Goal: Task Accomplishment & Management: Manage account settings

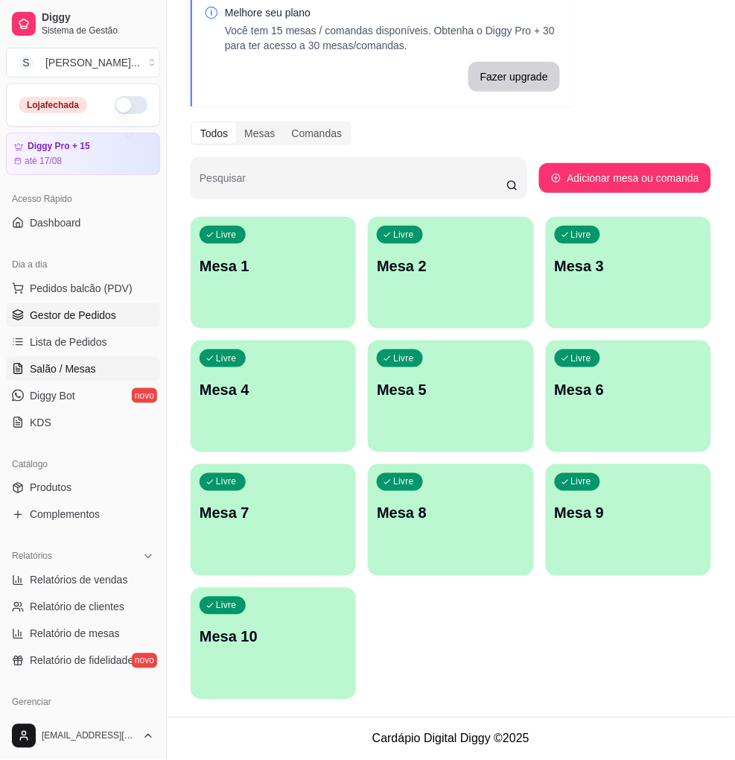
click at [79, 311] on span "Gestor de Pedidos" at bounding box center [73, 315] width 86 height 15
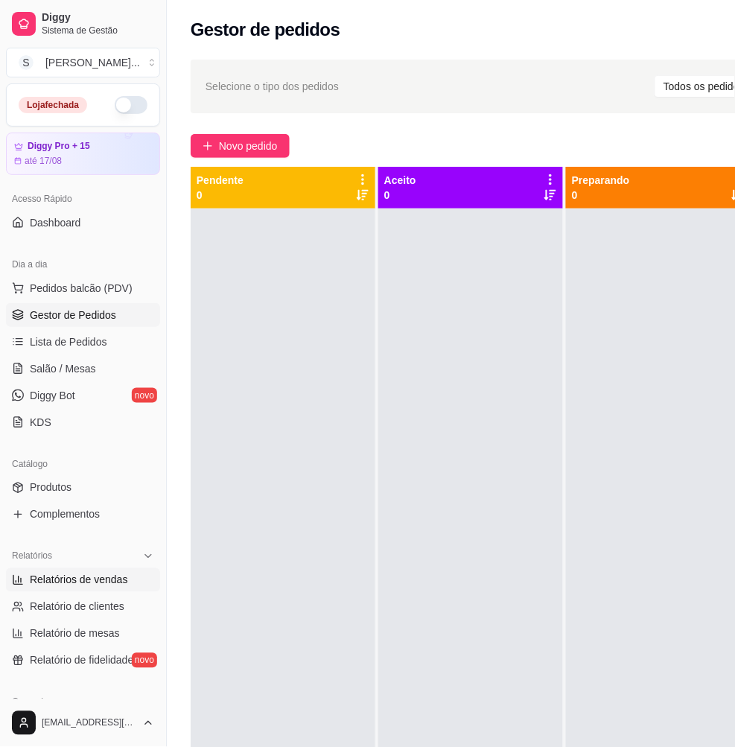
click at [51, 584] on span "Relatórios de vendas" at bounding box center [79, 580] width 98 height 15
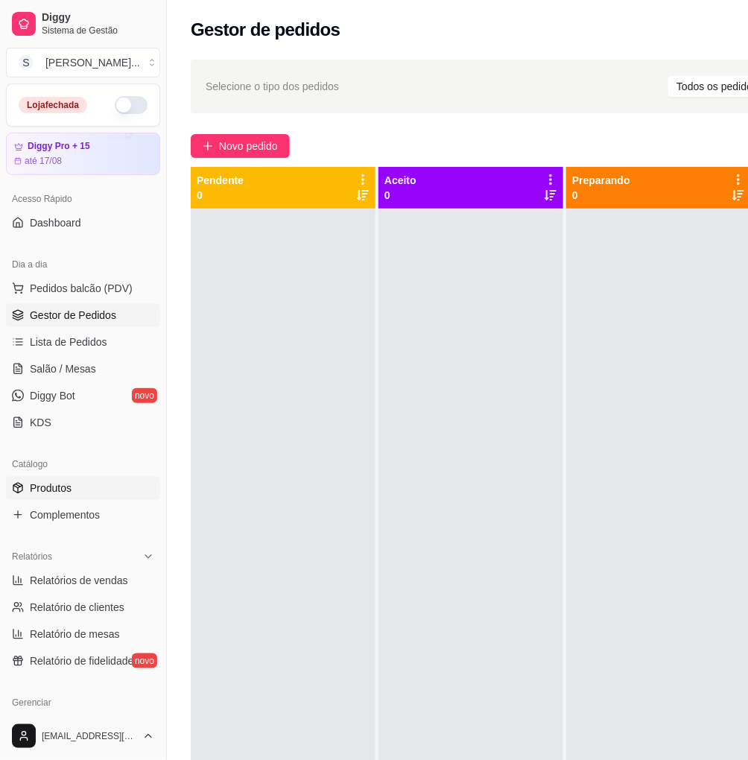
select select "ALL"
select select "0"
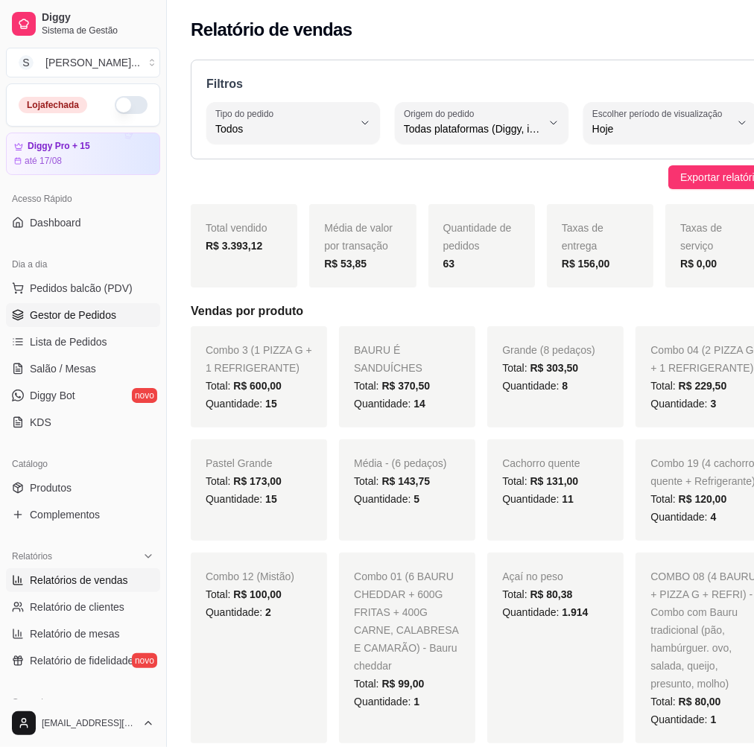
click at [92, 311] on span "Gestor de Pedidos" at bounding box center [73, 315] width 86 height 15
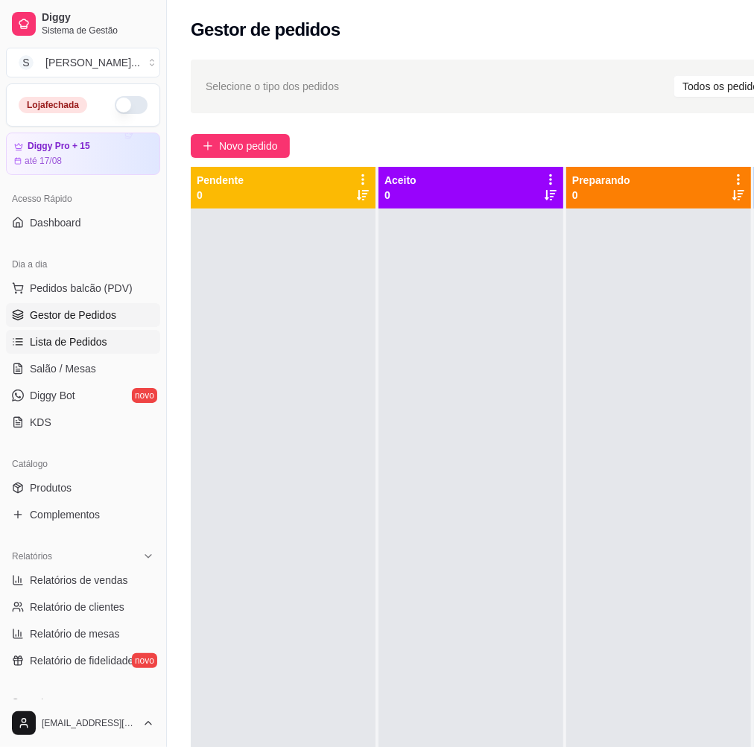
click at [68, 343] on span "Lista de Pedidos" at bounding box center [68, 341] width 77 height 15
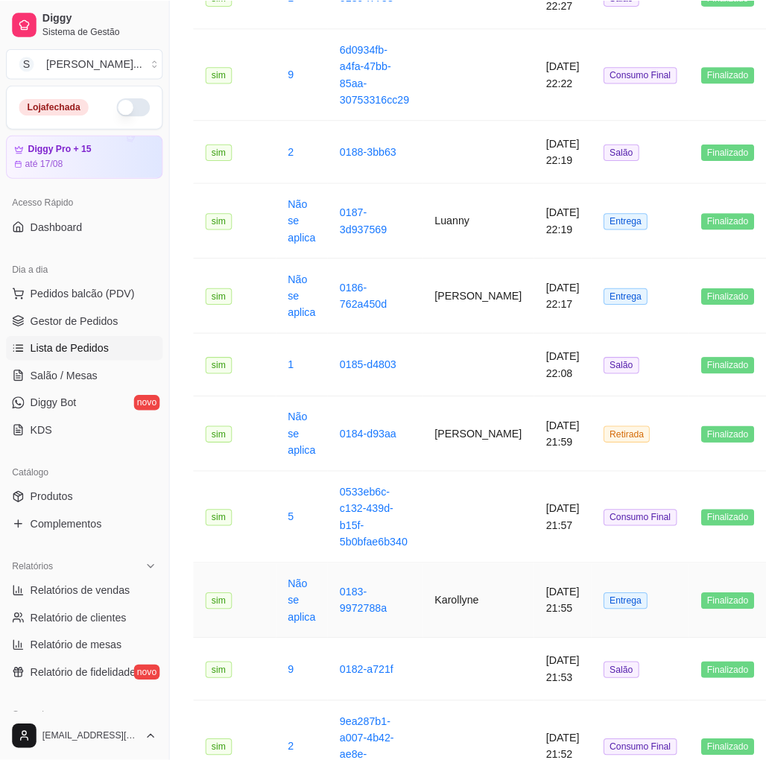
scroll to position [1158, 0]
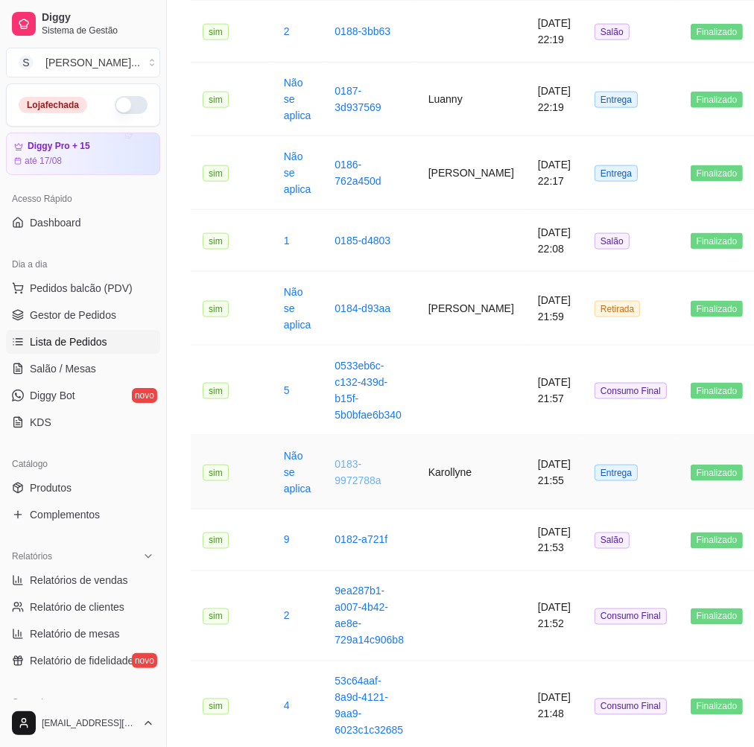
click at [352, 486] on link "0183-9972788a" at bounding box center [357, 472] width 46 height 28
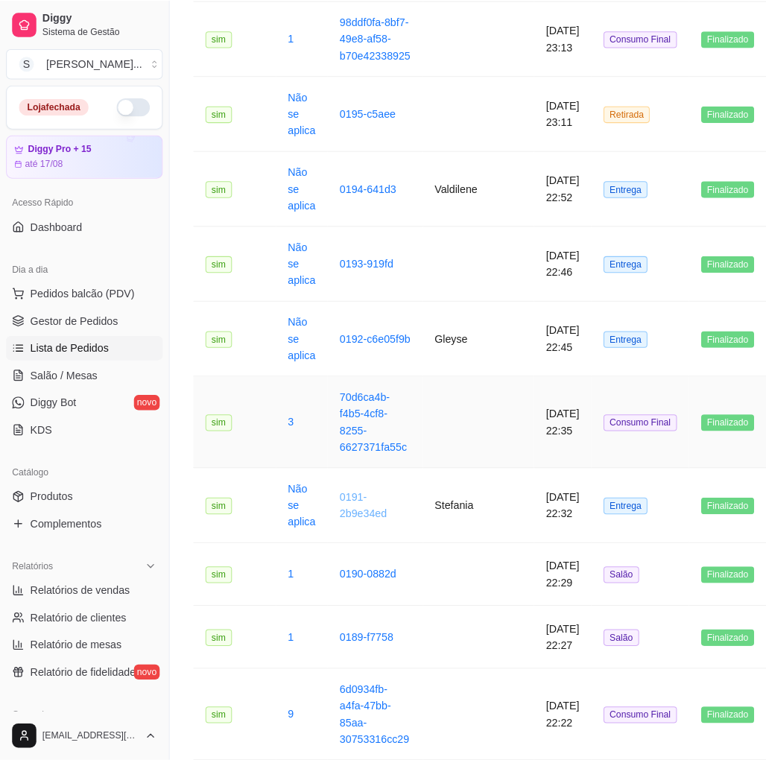
scroll to position [413, 0]
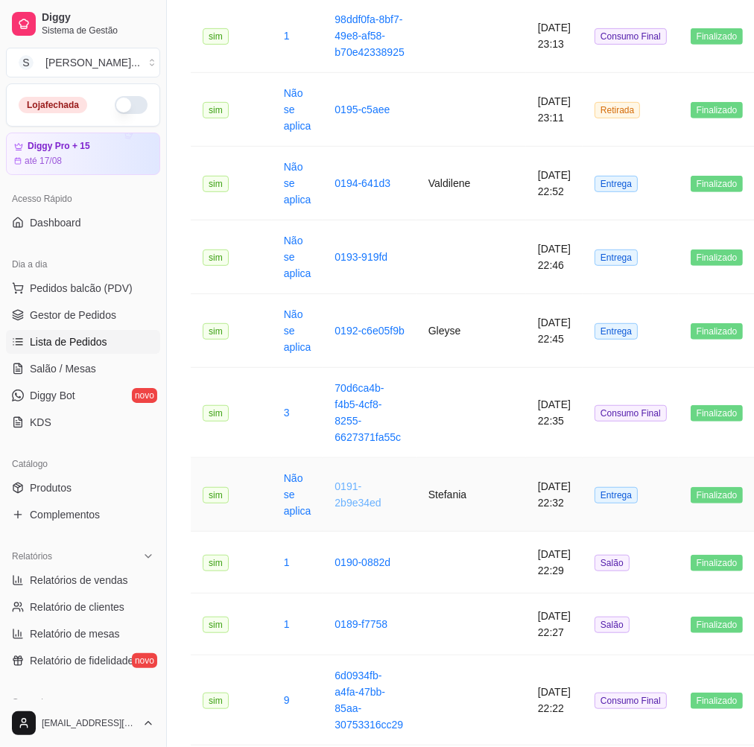
click at [353, 509] on link "0191-2b9e34ed" at bounding box center [357, 494] width 46 height 28
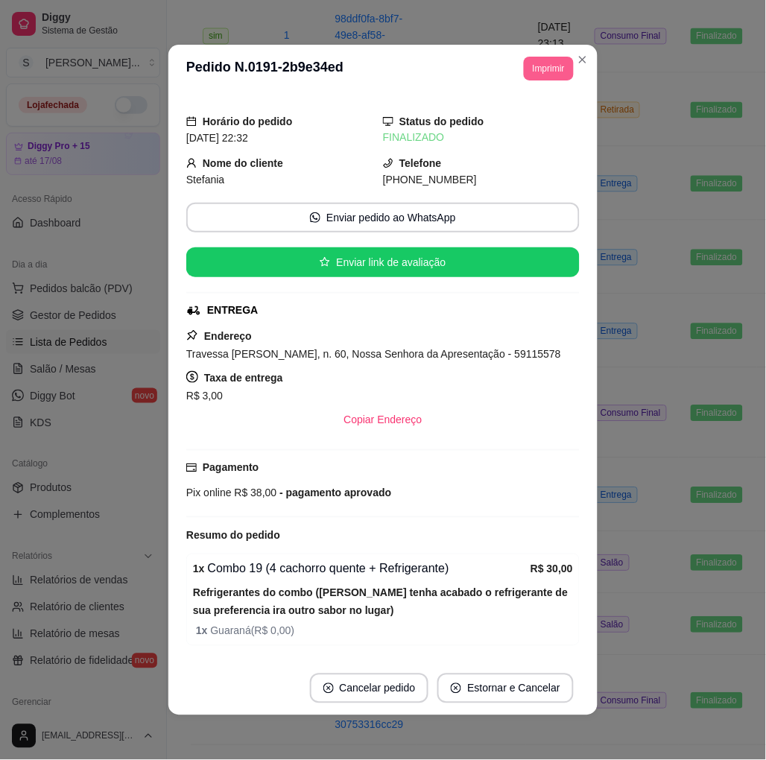
click at [555, 71] on button "Imprimir" at bounding box center [549, 69] width 50 height 24
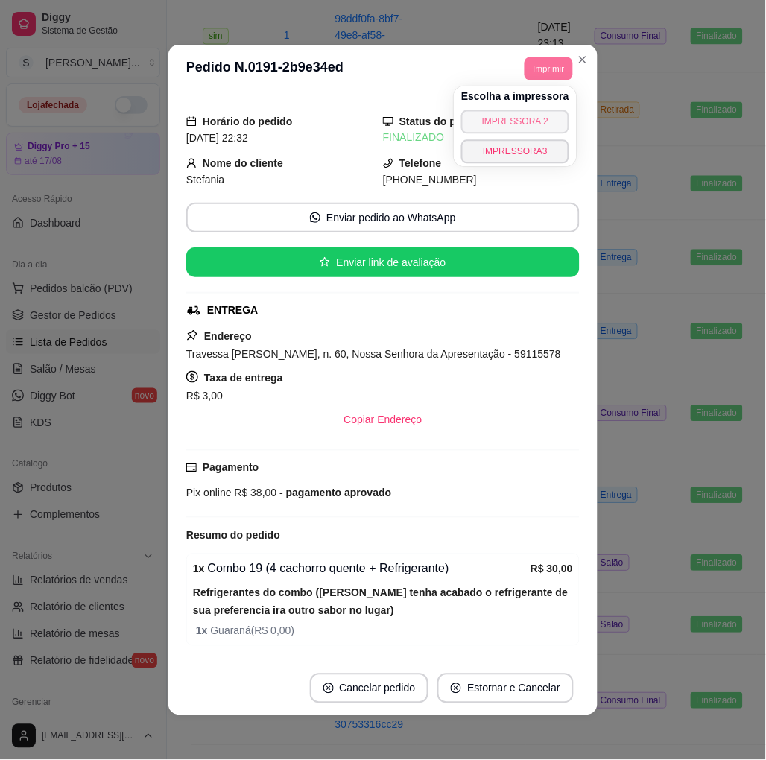
click at [520, 121] on button "IMPRESSORA 2" at bounding box center [515, 122] width 108 height 24
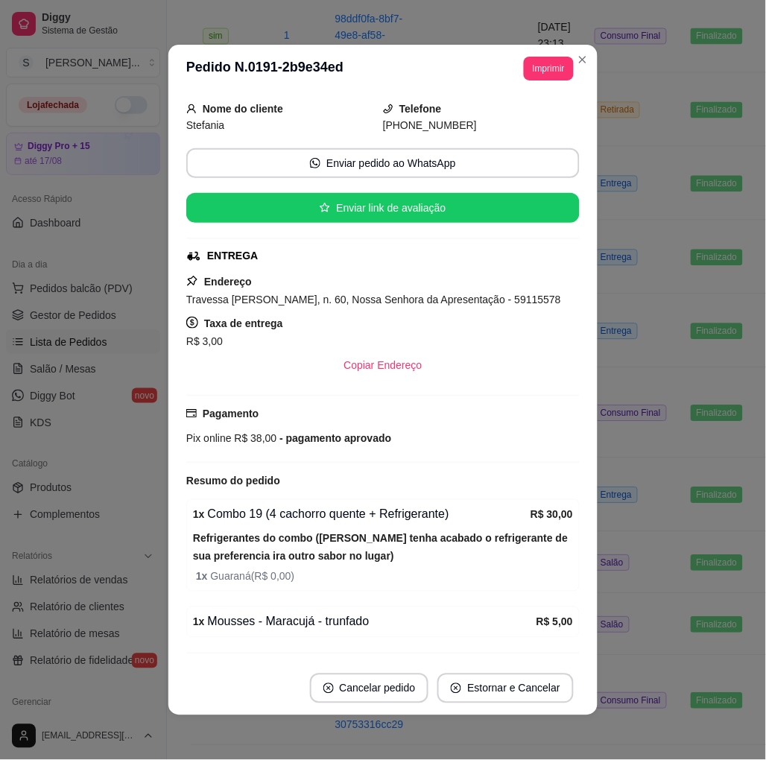
scroll to position [83, 0]
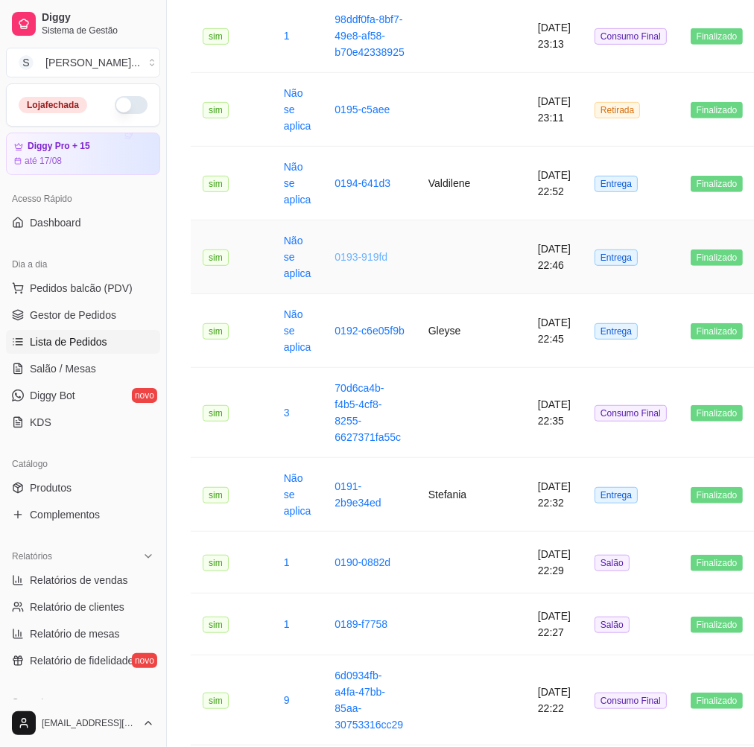
click at [343, 263] on link "0193-919fd" at bounding box center [360, 257] width 53 height 12
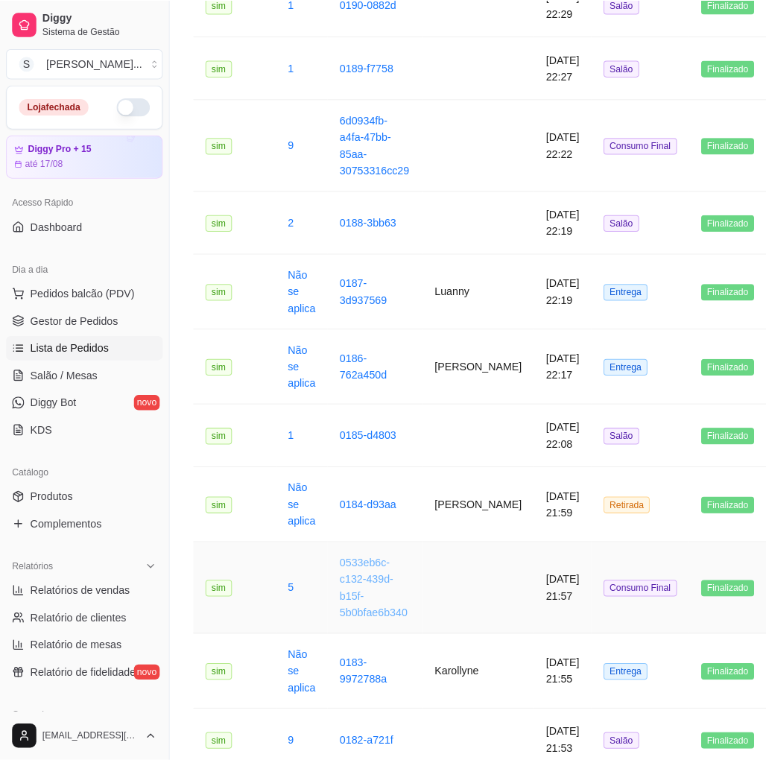
scroll to position [1158, 0]
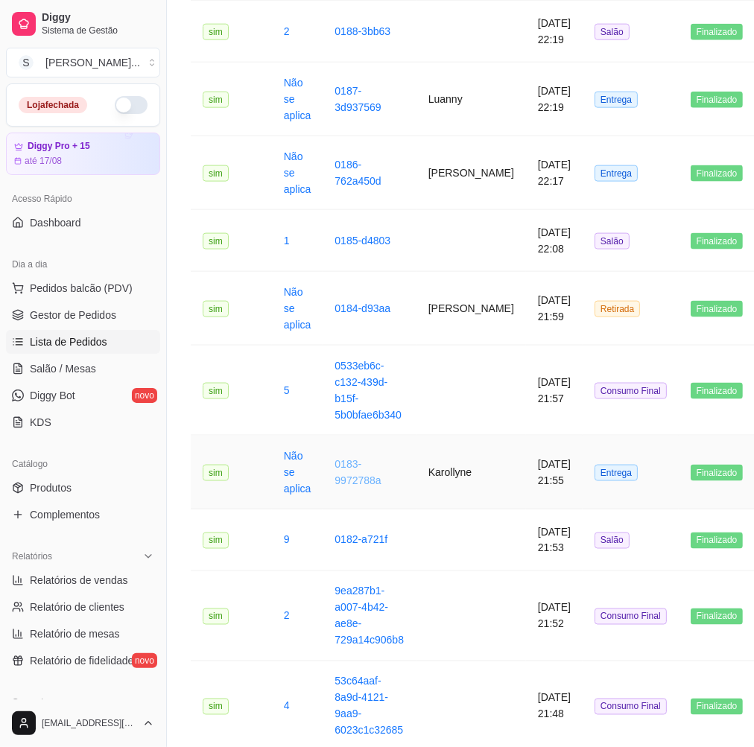
click at [347, 486] on link "0183-9972788a" at bounding box center [357, 472] width 46 height 28
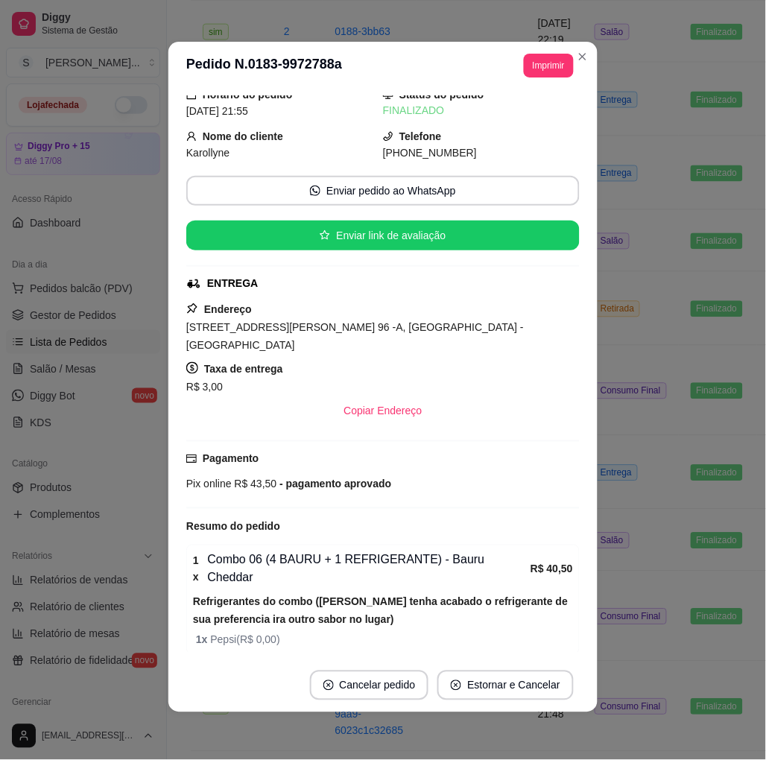
scroll to position [0, 0]
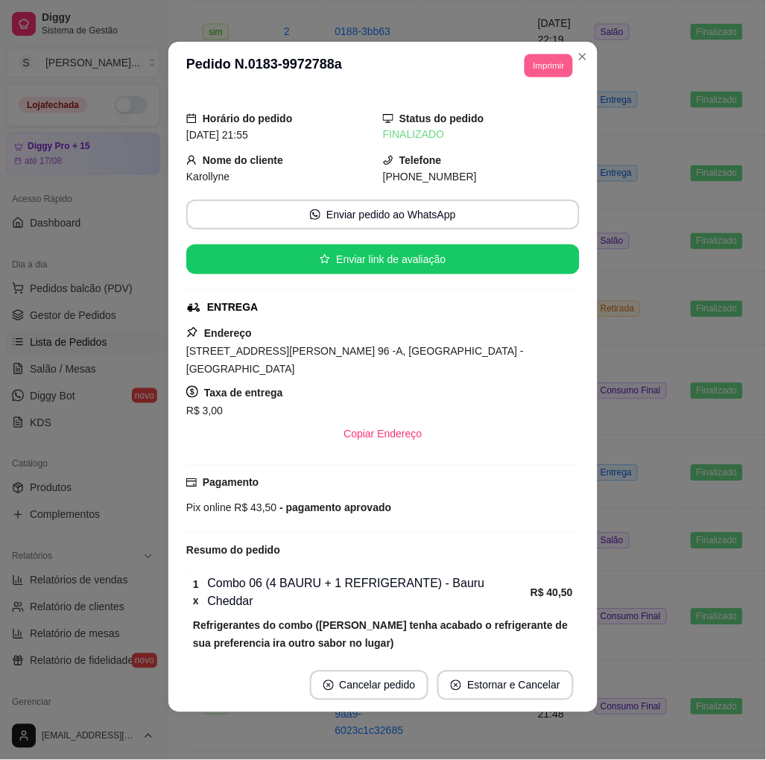
click at [536, 63] on button "Imprimir" at bounding box center [548, 65] width 48 height 23
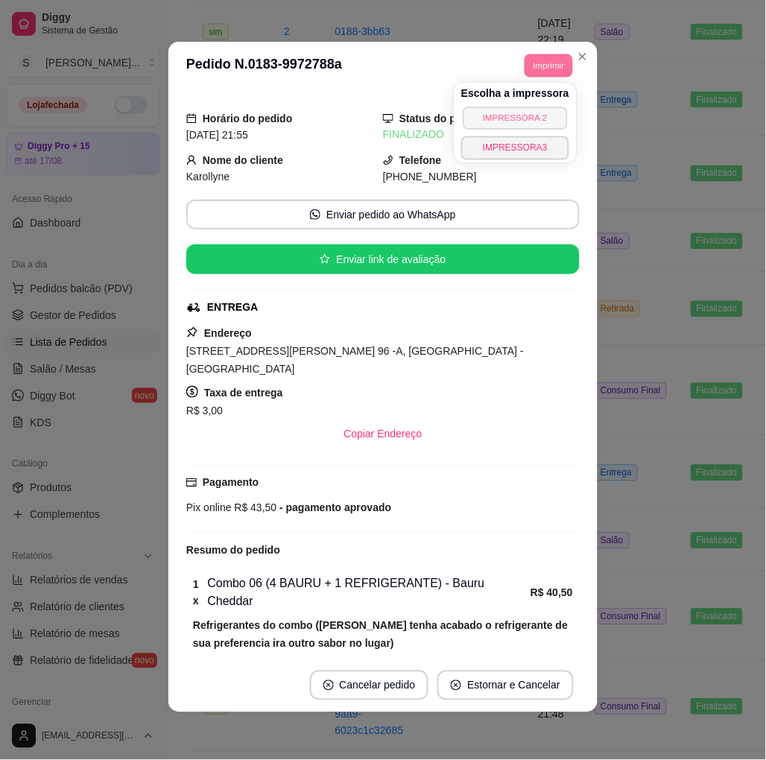
click at [494, 114] on button "IMPRESSORA 2" at bounding box center [515, 118] width 104 height 23
